Goal: Task Accomplishment & Management: Manage account settings

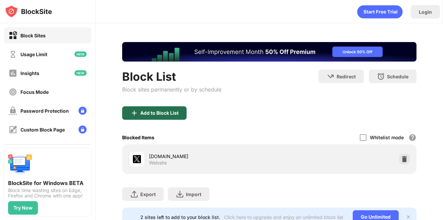
click at [136, 113] on img at bounding box center [134, 113] width 8 height 8
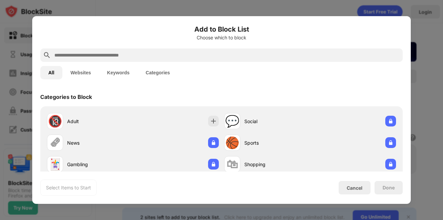
click at [155, 54] on input "text" at bounding box center [227, 55] width 347 height 8
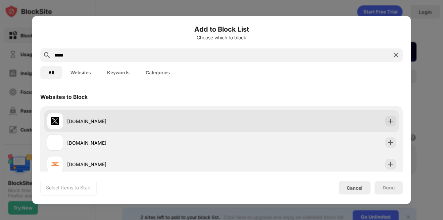
type input "*****"
click at [143, 118] on div "[DOMAIN_NAME]" at bounding box center [144, 121] width 155 height 7
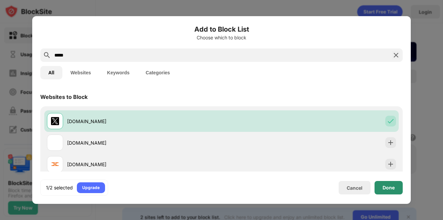
click at [386, 183] on div "Done" at bounding box center [389, 187] width 28 height 13
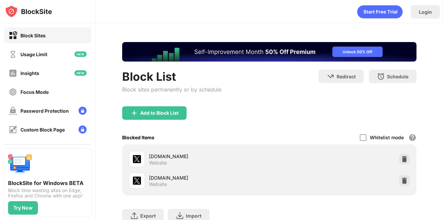
click at [240, 123] on div "Add to Block List" at bounding box center [269, 118] width 295 height 24
click at [148, 111] on div "Add to Block List" at bounding box center [159, 112] width 38 height 5
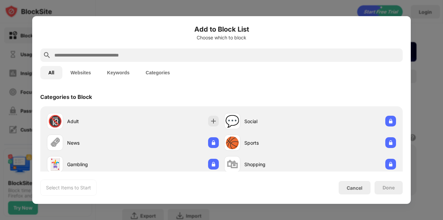
click at [167, 58] on input "text" at bounding box center [227, 55] width 347 height 8
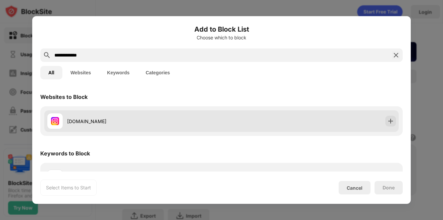
type input "**********"
click at [127, 122] on div "[DOMAIN_NAME]" at bounding box center [144, 121] width 155 height 7
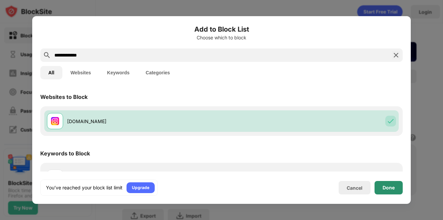
click at [386, 187] on div "Done" at bounding box center [389, 187] width 12 height 5
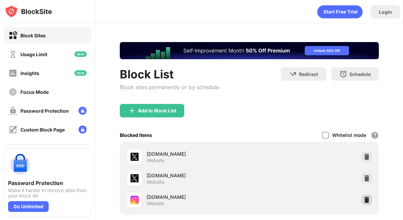
click at [371, 200] on div at bounding box center [367, 199] width 11 height 11
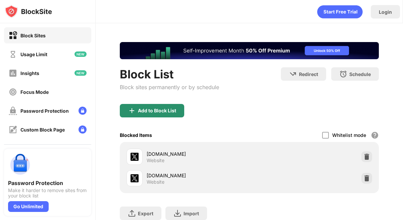
click at [136, 113] on div "Add to Block List" at bounding box center [152, 110] width 64 height 13
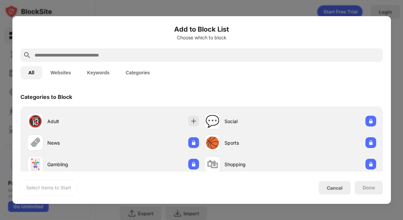
click at [130, 59] on input "text" at bounding box center [207, 55] width 347 height 8
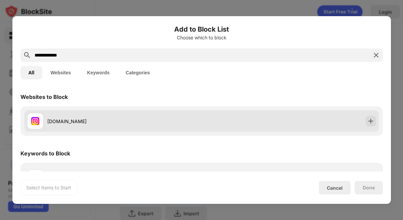
type input "**********"
click at [99, 117] on div "[DOMAIN_NAME]" at bounding box center [114, 121] width 175 height 16
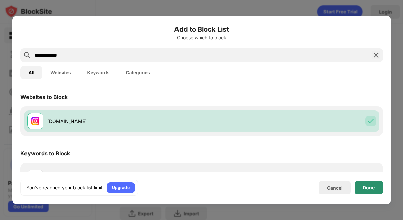
click at [371, 188] on div "Done" at bounding box center [369, 187] width 12 height 5
